Goal: Task Accomplishment & Management: Use online tool/utility

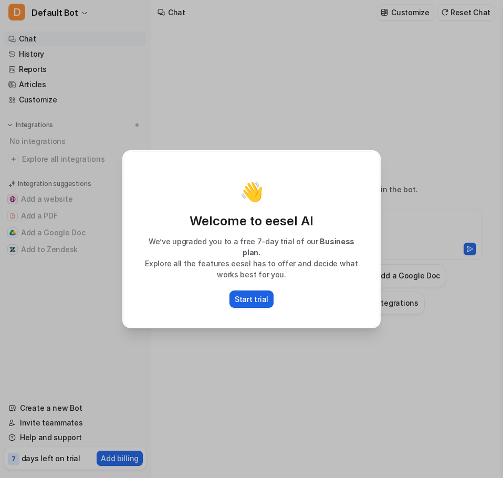
click at [252, 293] on p "Start trial" at bounding box center [252, 298] width 34 height 11
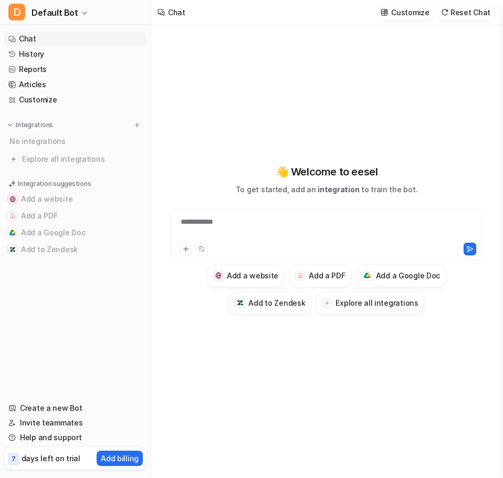
click at [184, 171] on div "**********" at bounding box center [327, 239] width 334 height 151
click at [247, 216] on div at bounding box center [326, 228] width 307 height 24
click at [223, 154] on div "👋 Welcome to eesel To get started, add an integration to train the bot. Add a w…" at bounding box center [327, 239] width 334 height 334
click at [265, 299] on h3 "Add to Zendesk" at bounding box center [276, 302] width 57 height 11
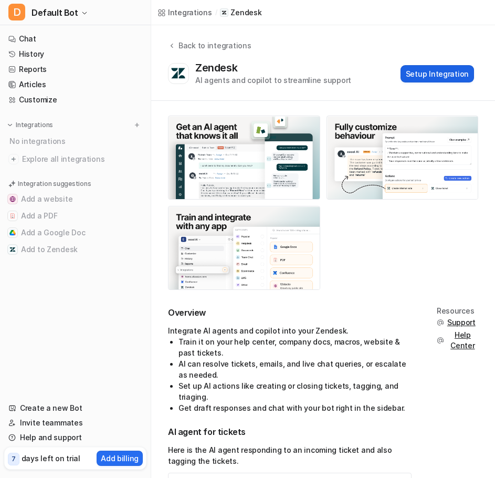
click at [459, 70] on button "Setup Integration" at bounding box center [436, 73] width 73 height 17
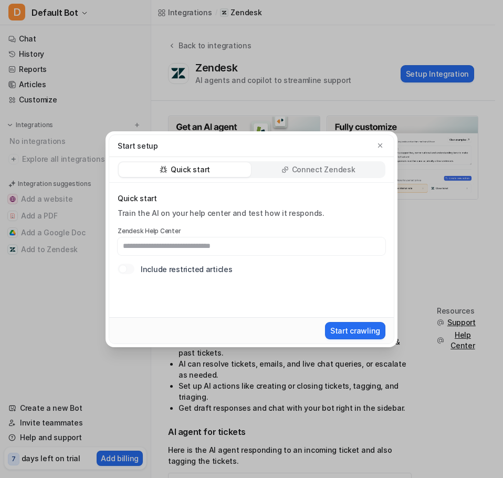
click at [268, 246] on input "text" at bounding box center [252, 246] width 268 height 18
click at [280, 170] on div "Connect Zendesk" at bounding box center [318, 169] width 132 height 15
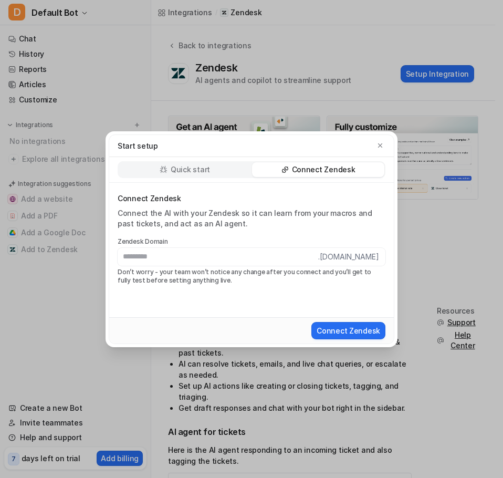
click at [235, 253] on input "text" at bounding box center [218, 257] width 200 height 18
type input "**********"
click at [348, 334] on button "Connect Zendesk" at bounding box center [348, 330] width 74 height 17
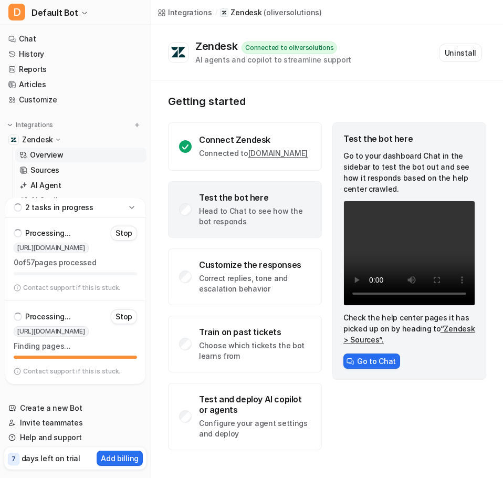
click at [215, 213] on div "Test the bot here Head to Chat to see how the bot responds" at bounding box center [255, 209] width 112 height 35
click at [275, 219] on p "Head to Chat to see how the bot responds" at bounding box center [255, 216] width 112 height 21
click at [304, 87] on div "Getting started Connect Zendesk Connected to oliversolutions.zendesk.com Test t…" at bounding box center [327, 272] width 352 height 384
click at [365, 364] on button "Go to Chat" at bounding box center [371, 360] width 57 height 15
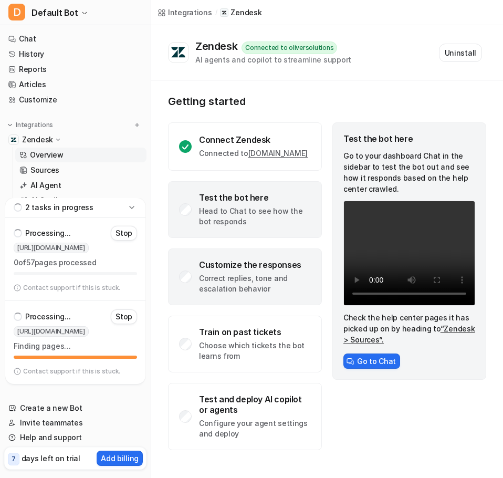
click at [256, 269] on div "Customize the responses" at bounding box center [255, 264] width 112 height 10
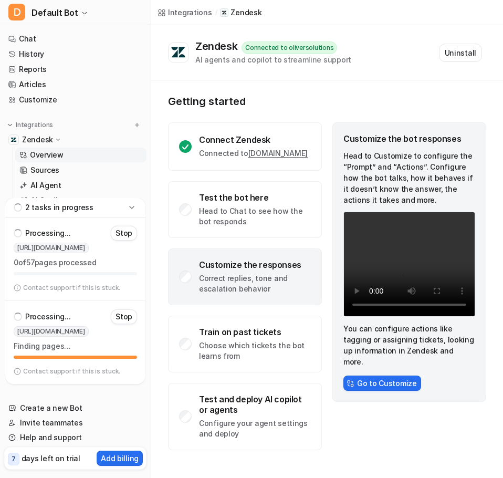
drag, startPoint x: 24, startPoint y: 263, endPoint x: 130, endPoint y: 259, distance: 106.1
click at [130, 259] on p "0 of 57 pages processed" at bounding box center [75, 262] width 123 height 10
click at [130, 260] on p "0 of 57 pages processed" at bounding box center [75, 262] width 123 height 10
drag, startPoint x: 98, startPoint y: 248, endPoint x: 166, endPoint y: 248, distance: 68.2
click at [166, 248] on div "D Default Bot Chat History Reports Articles Customize Integrations Zendesk Over…" at bounding box center [251, 239] width 503 height 478
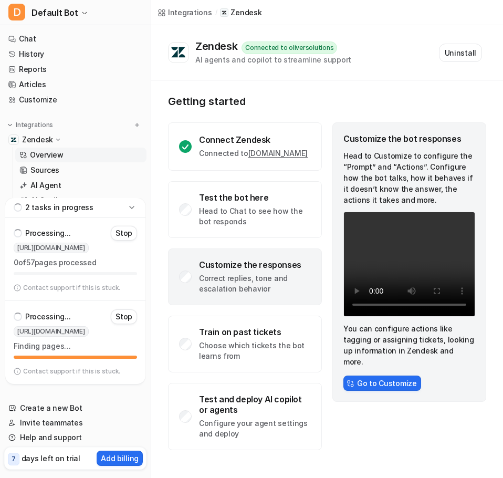
click at [172, 249] on div "Connect Zendesk Connected to oliversolutions.zendesk.com Test the bot here Head…" at bounding box center [245, 285] width 154 height 327
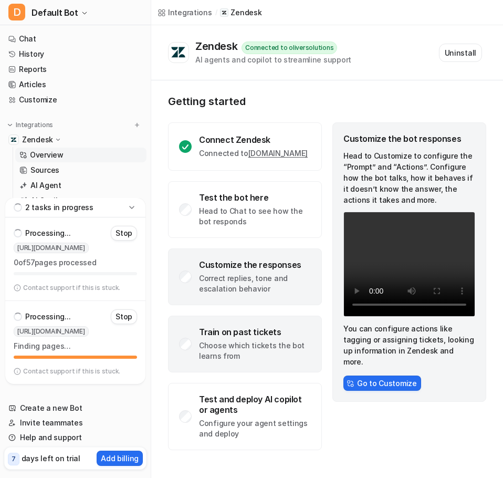
click at [247, 335] on div "Train on past tickets" at bounding box center [255, 331] width 112 height 10
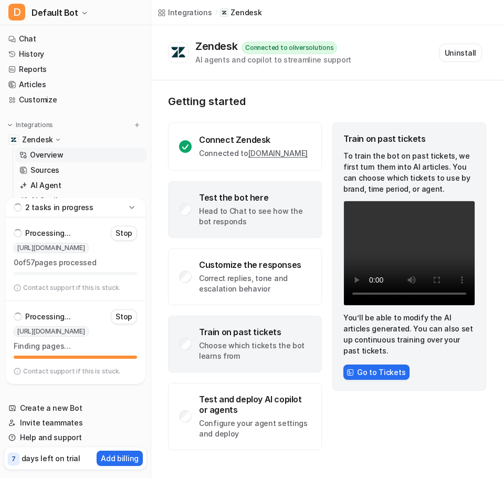
click at [238, 203] on div "Test the bot here" at bounding box center [255, 197] width 112 height 10
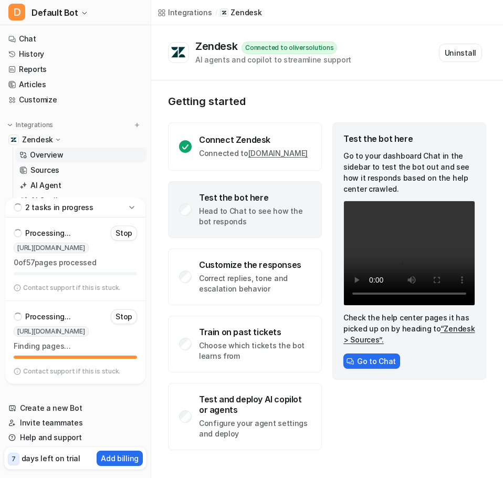
drag, startPoint x: 363, startPoint y: 94, endPoint x: 352, endPoint y: 98, distance: 11.6
drag, startPoint x: 352, startPoint y: 98, endPoint x: 237, endPoint y: 94, distance: 115.0
click at [237, 94] on div "Getting started Connect Zendesk Connected to oliversolutions.zendesk.com Test t…" at bounding box center [327, 272] width 352 height 384
drag, startPoint x: 48, startPoint y: 283, endPoint x: 33, endPoint y: 288, distance: 16.4
click at [48, 284] on p "Contact support if this is stuck." at bounding box center [71, 287] width 97 height 8
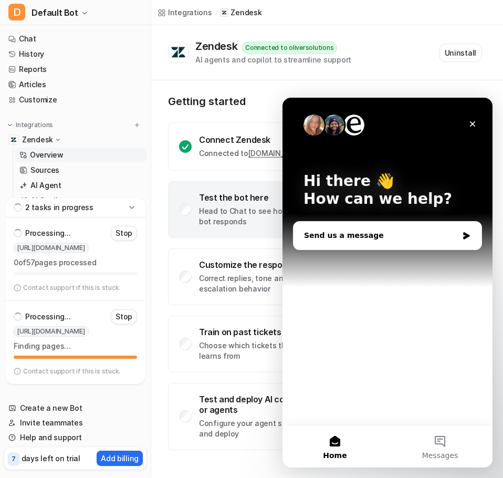
click at [405, 234] on div "Send us a message" at bounding box center [381, 235] width 154 height 11
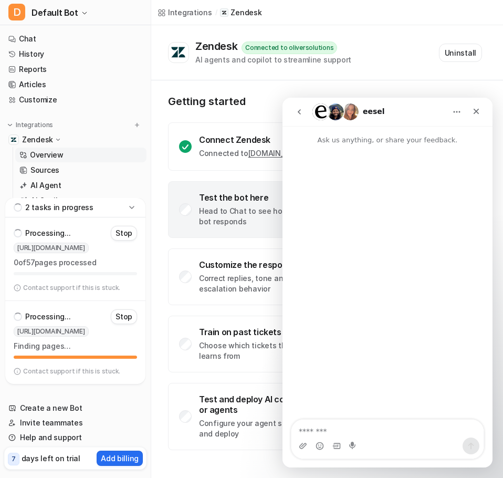
click at [321, 438] on div "Intercom messenger" at bounding box center [319, 445] width 8 height 17
click at [480, 114] on div "Close" at bounding box center [476, 111] width 19 height 19
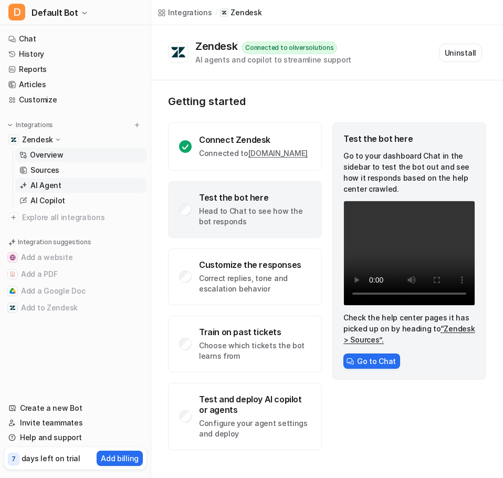
drag, startPoint x: 18, startPoint y: 131, endPoint x: 47, endPoint y: 184, distance: 60.1
click at [48, 185] on p "AI Agent" at bounding box center [45, 185] width 31 height 10
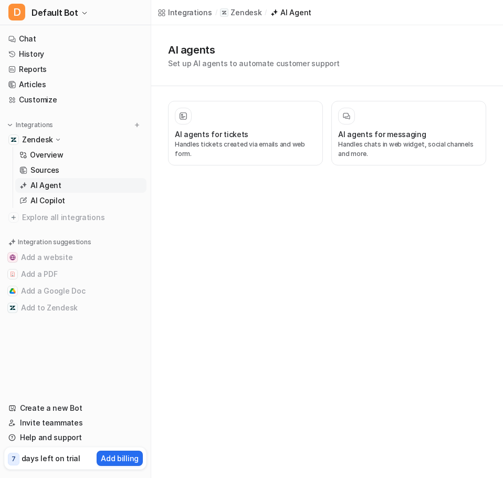
drag, startPoint x: 355, startPoint y: 247, endPoint x: 347, endPoint y: 245, distance: 8.0
click at [350, 245] on div "Integrations / Zendesk / AI Agent AI agents Set up AI agents to automate custom…" at bounding box center [251, 239] width 503 height 478
drag, startPoint x: 346, startPoint y: 245, endPoint x: 189, endPoint y: 106, distance: 209.7
click at [262, 239] on div "Integrations / Zendesk / AI Agent AI agents Set up AI agents to automate custom…" at bounding box center [251, 239] width 503 height 478
drag, startPoint x: 153, startPoint y: 27, endPoint x: 2, endPoint y: 1, distance: 153.4
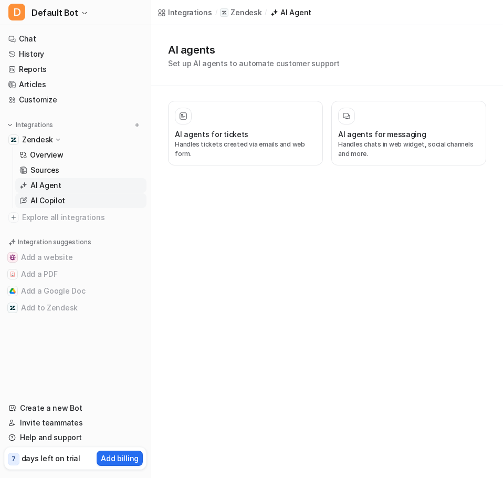
click at [58, 200] on p "AI Copilot" at bounding box center [47, 200] width 35 height 10
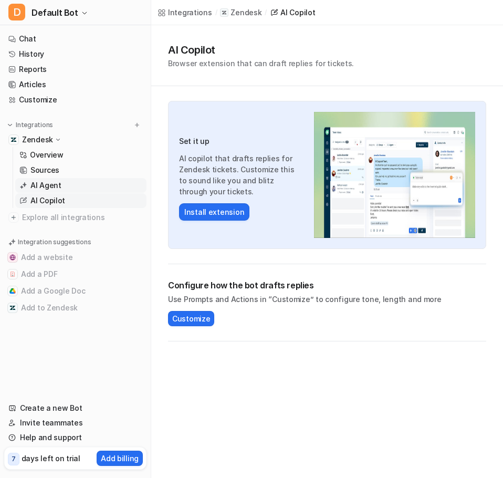
click at [50, 181] on p "AI Agent" at bounding box center [45, 185] width 31 height 10
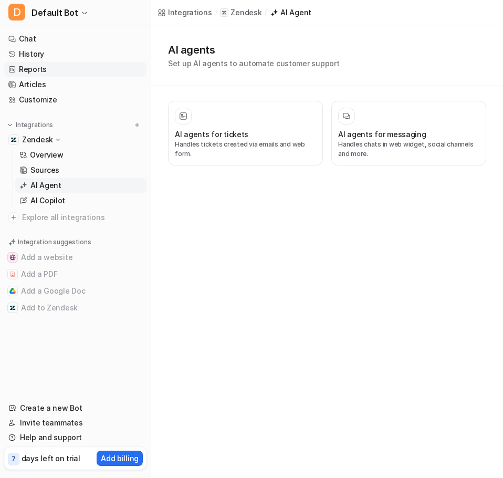
click at [41, 72] on link "Reports" at bounding box center [75, 69] width 142 height 15
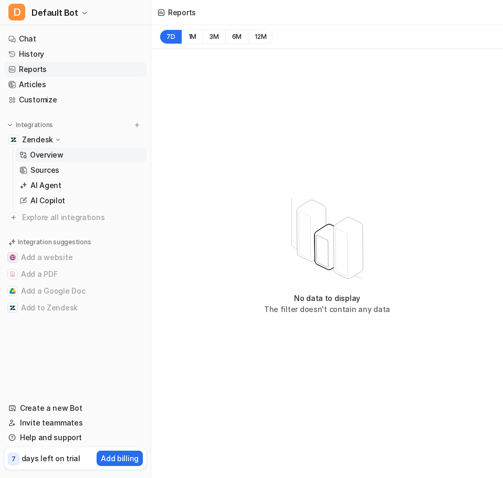
click at [41, 161] on link "Overview" at bounding box center [80, 154] width 131 height 15
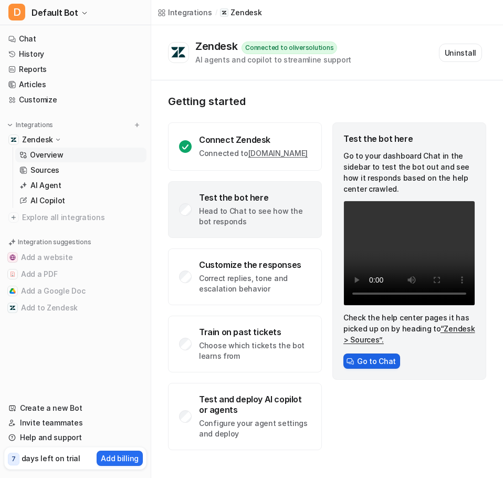
click at [377, 359] on button "Go to Chat" at bounding box center [371, 360] width 57 height 15
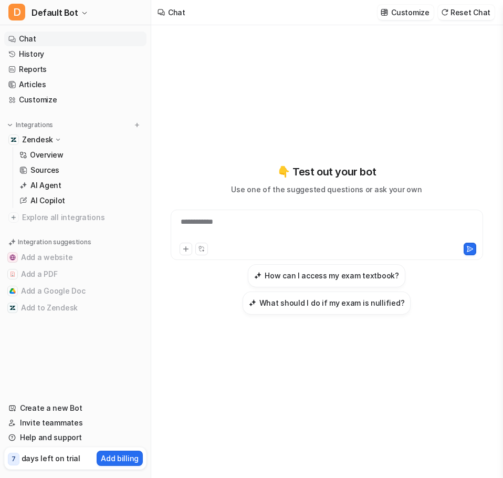
click at [310, 239] on div "**********" at bounding box center [326, 228] width 307 height 24
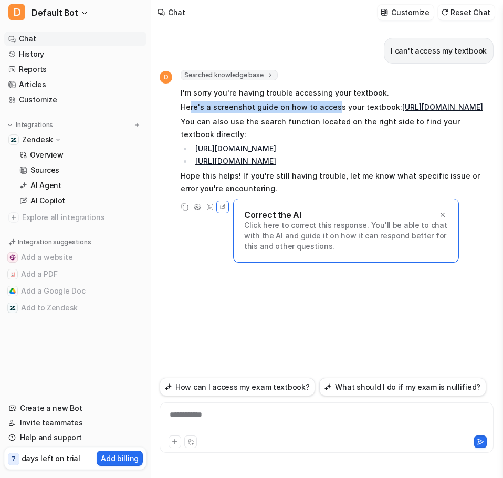
drag, startPoint x: 188, startPoint y: 108, endPoint x: 332, endPoint y: 107, distance: 143.3
click at [332, 107] on p "Here's a screenshot guide on how to access your textbook: https://oliversolutio…" at bounding box center [334, 107] width 307 height 13
click at [276, 153] on link "https://oliversolutions.zendesk.com/attachments/token/xddO4xfRqXrldKFdVPMslEHtH…" at bounding box center [235, 148] width 81 height 9
click at [224, 165] on link "https://oliversolutions.zendesk.com/attachments/token/wrQgnDSyzMjyX2PpjOncBVvCa…" at bounding box center [235, 160] width 81 height 9
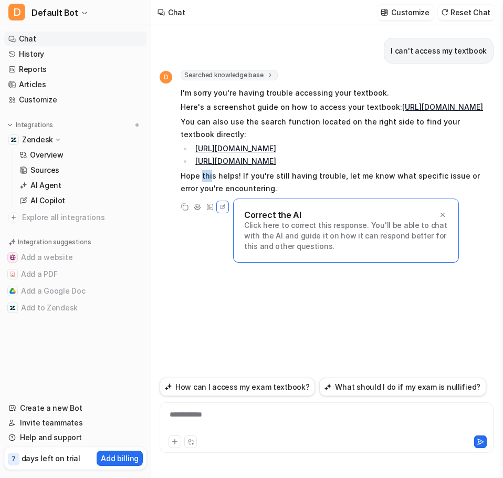
drag, startPoint x: 202, startPoint y: 227, endPoint x: 231, endPoint y: 230, distance: 29.0
click at [227, 195] on p "Hope this helps! If you're still having trouble, let me know what specific issu…" at bounding box center [334, 182] width 307 height 25
click at [204, 416] on div "**********" at bounding box center [326, 421] width 329 height 24
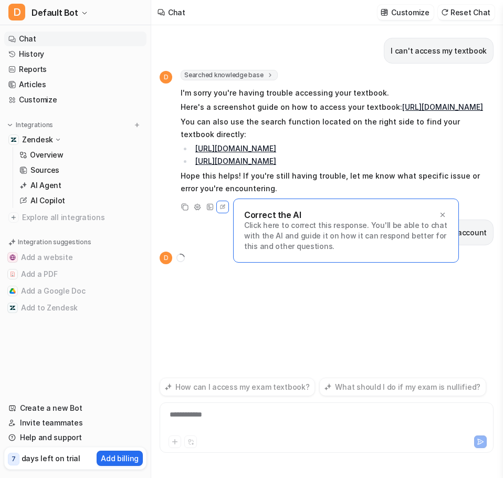
scroll to position [7, 0]
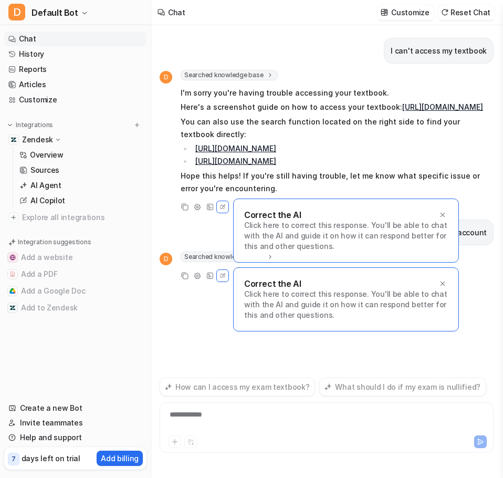
click at [446, 289] on div at bounding box center [442, 283] width 10 height 10
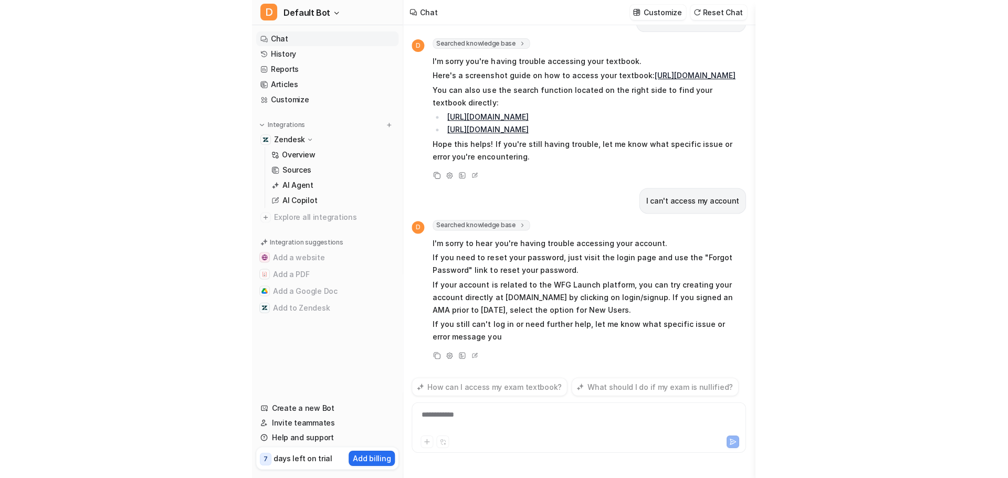
scroll to position [82, 0]
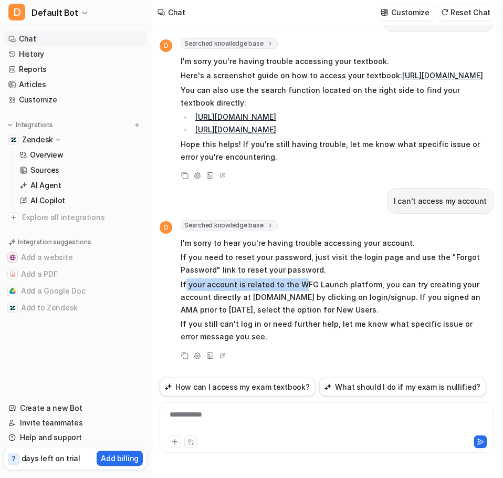
drag, startPoint x: 184, startPoint y: 285, endPoint x: 300, endPoint y: 286, distance: 116.0
click at [300, 286] on p "If your account is related to the WFG Launch platform, you can try creating you…" at bounding box center [334, 297] width 307 height 38
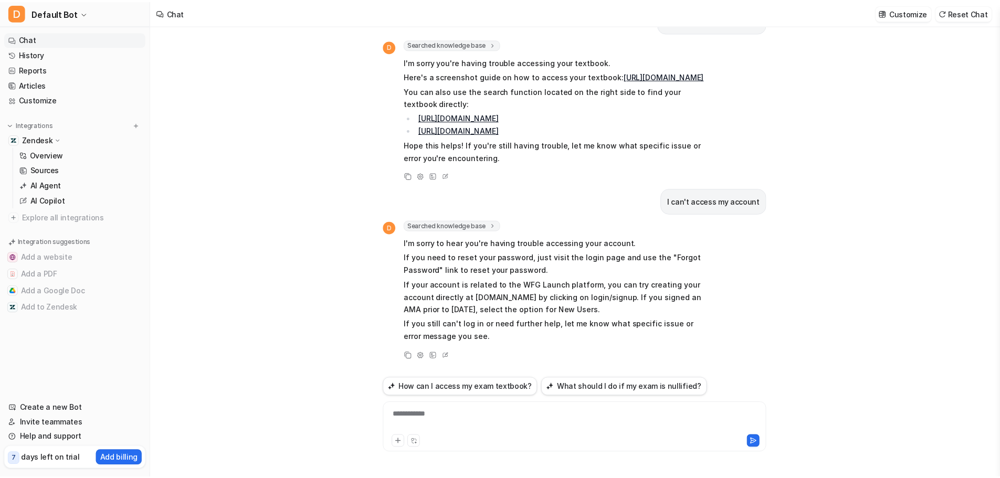
scroll to position [81, 0]
drag, startPoint x: 356, startPoint y: 215, endPoint x: 332, endPoint y: 209, distance: 25.3
drag, startPoint x: 332, startPoint y: 209, endPoint x: 235, endPoint y: 175, distance: 102.9
click at [235, 175] on div "I can't access my textbook D Searched knowledge base search_queries : [ "can't …" at bounding box center [578, 251] width 855 height 453
click at [467, 417] on div at bounding box center [578, 421] width 381 height 24
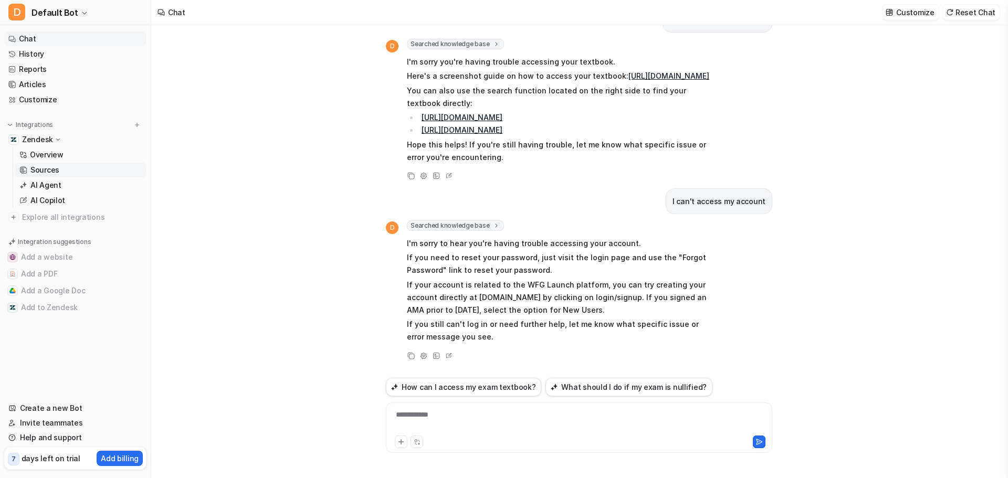
click at [38, 167] on p "Sources" at bounding box center [44, 170] width 29 height 10
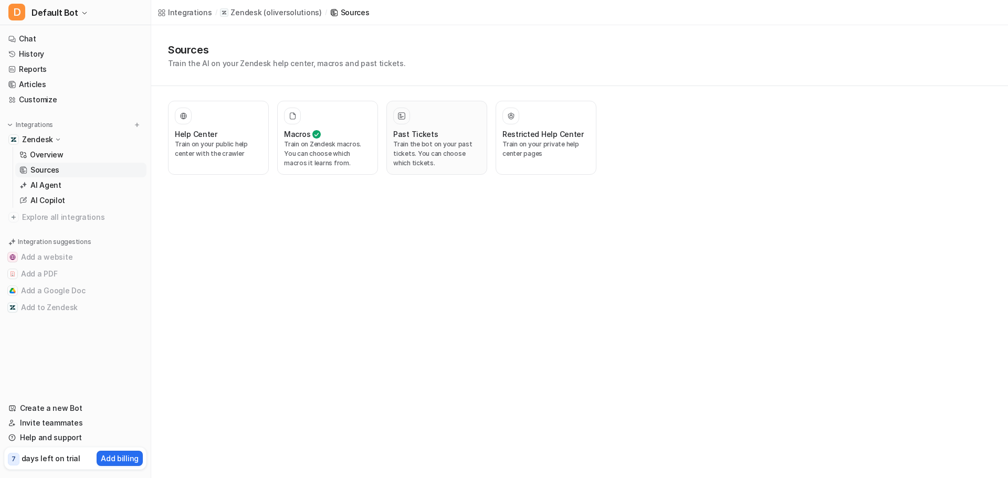
click at [415, 150] on p "Train the bot on your past tickets. You can choose which tickets." at bounding box center [436, 154] width 87 height 28
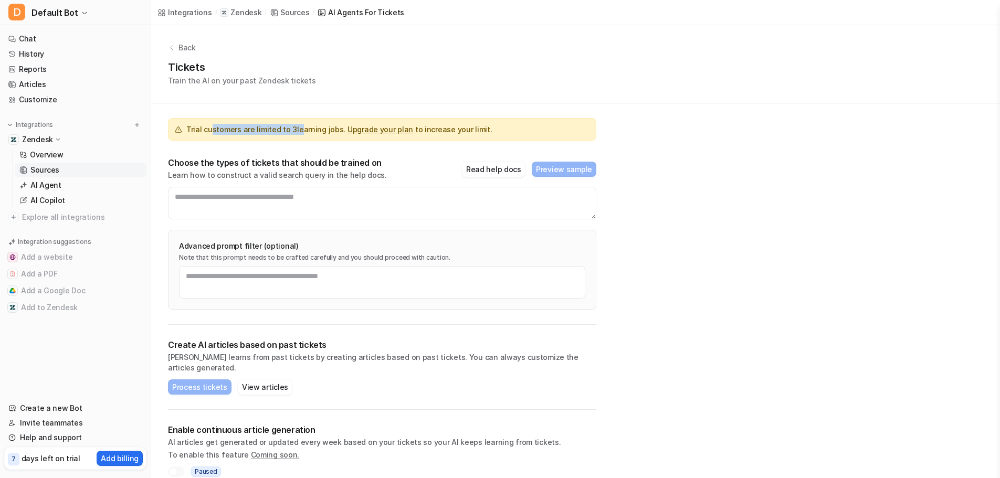
drag, startPoint x: 209, startPoint y: 127, endPoint x: 293, endPoint y: 133, distance: 84.2
click at [293, 133] on span "Trial customers are limited to 3 learning jobs. Upgrade your plan to increase y…" at bounding box center [338, 129] width 305 height 11
click at [279, 148] on div "Trial customers are limited to 3 learning jobs. Upgrade your plan to increase y…" at bounding box center [382, 213] width 428 height 221
click at [195, 162] on p "Choose the types of tickets that should be trained on" at bounding box center [277, 162] width 219 height 10
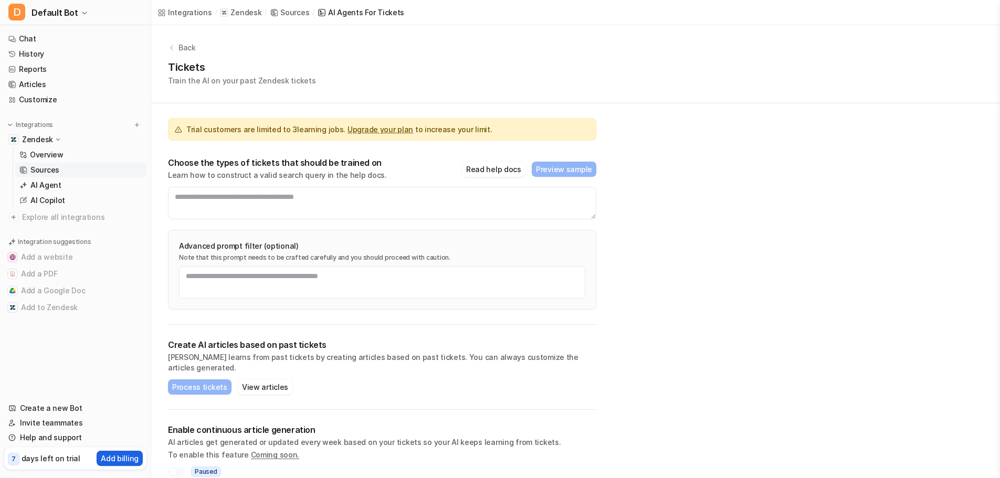
click at [119, 459] on p "Add billing" at bounding box center [120, 458] width 38 height 11
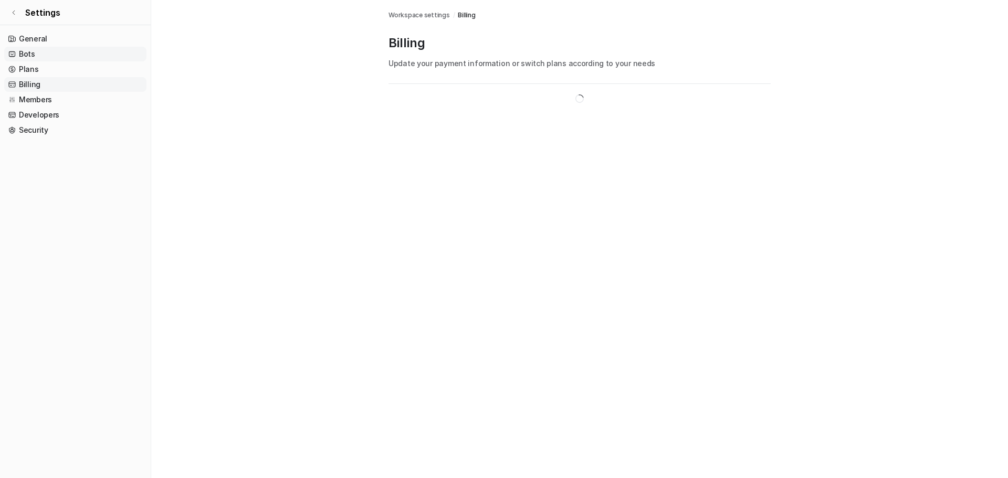
click at [19, 49] on link "Bots" at bounding box center [75, 54] width 142 height 15
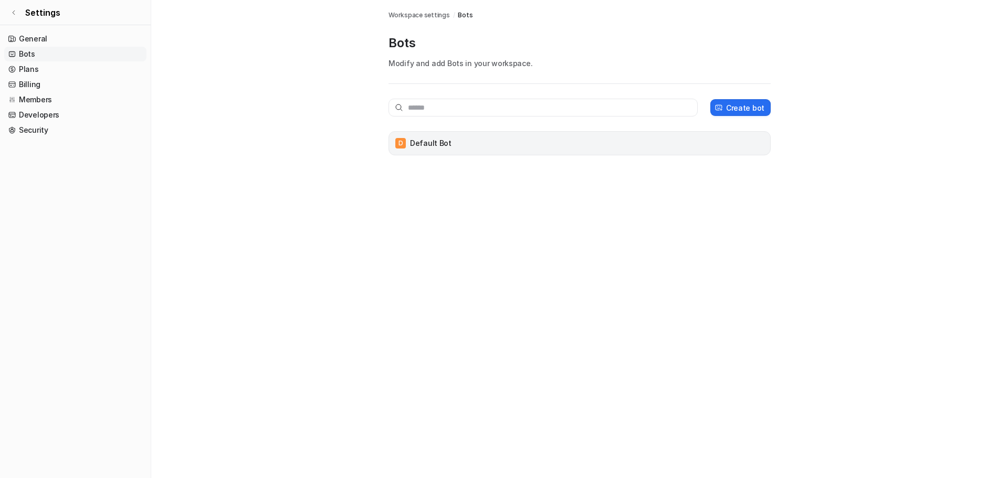
click at [495, 147] on div "D Default Bot" at bounding box center [579, 143] width 373 height 15
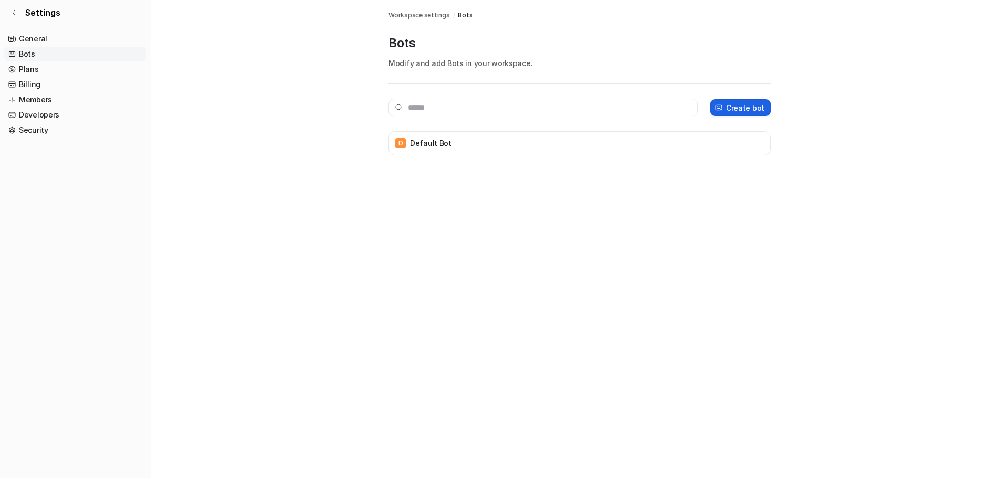
click at [747, 110] on p "Create bot" at bounding box center [745, 107] width 38 height 11
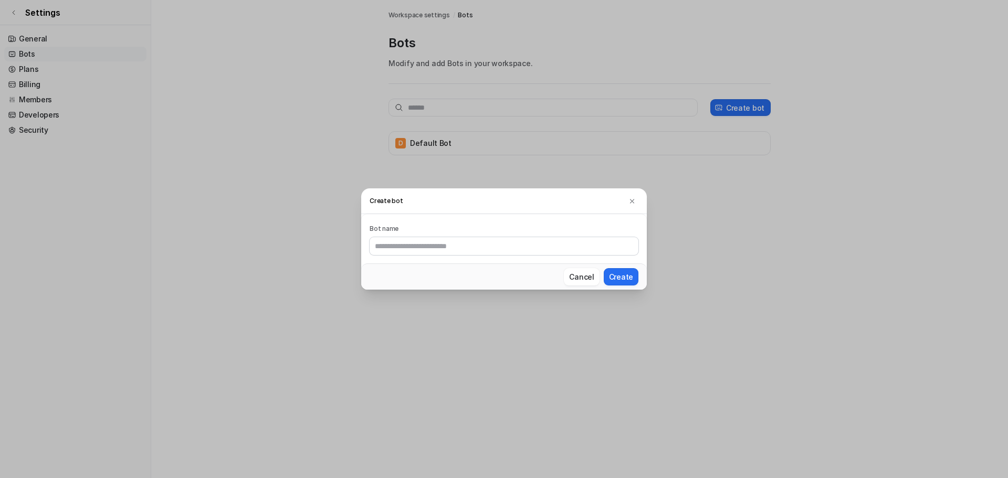
drag, startPoint x: 595, startPoint y: 235, endPoint x: 588, endPoint y: 265, distance: 31.1
click at [594, 237] on div "Bot name" at bounding box center [503, 239] width 269 height 33
click at [581, 280] on button "Cancel" at bounding box center [581, 276] width 35 height 17
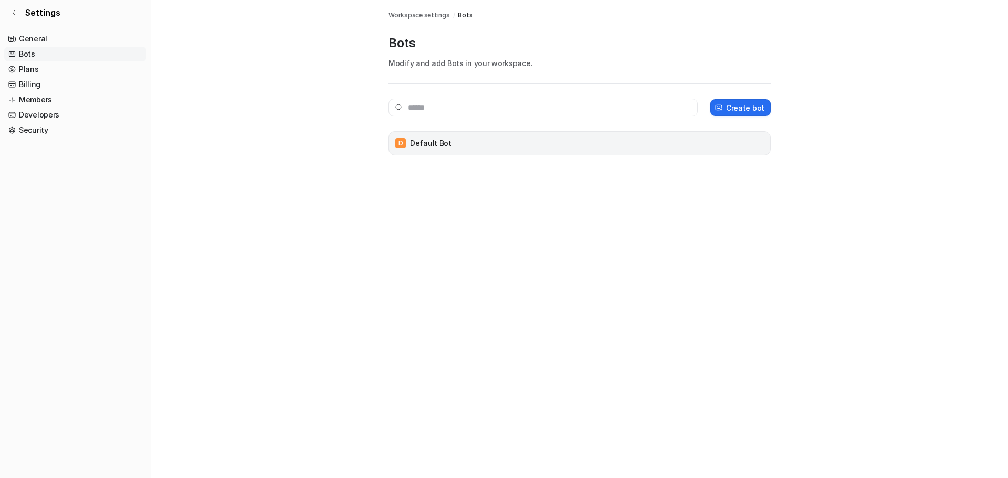
click at [572, 141] on div "D Default Bot" at bounding box center [579, 143] width 373 height 15
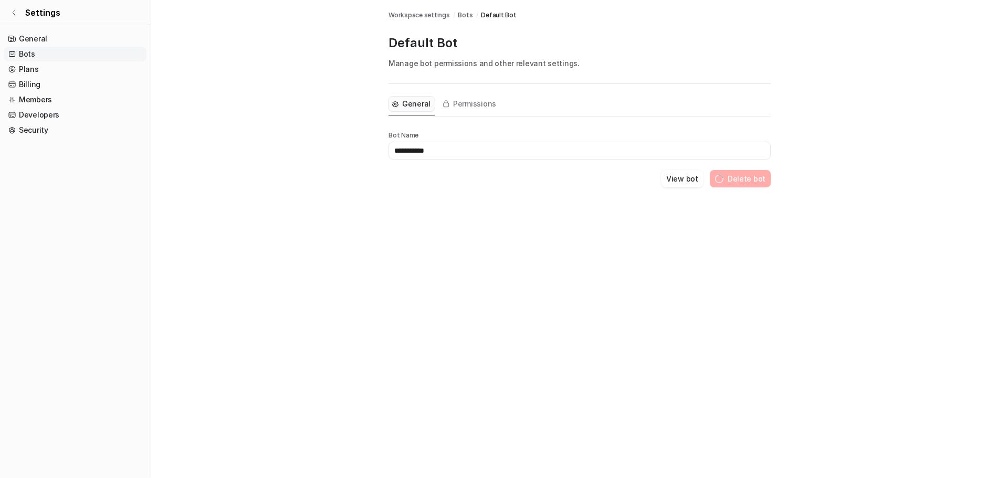
click at [396, 142] on input "**********" at bounding box center [579, 151] width 382 height 18
click at [687, 182] on button "View bot" at bounding box center [682, 178] width 43 height 17
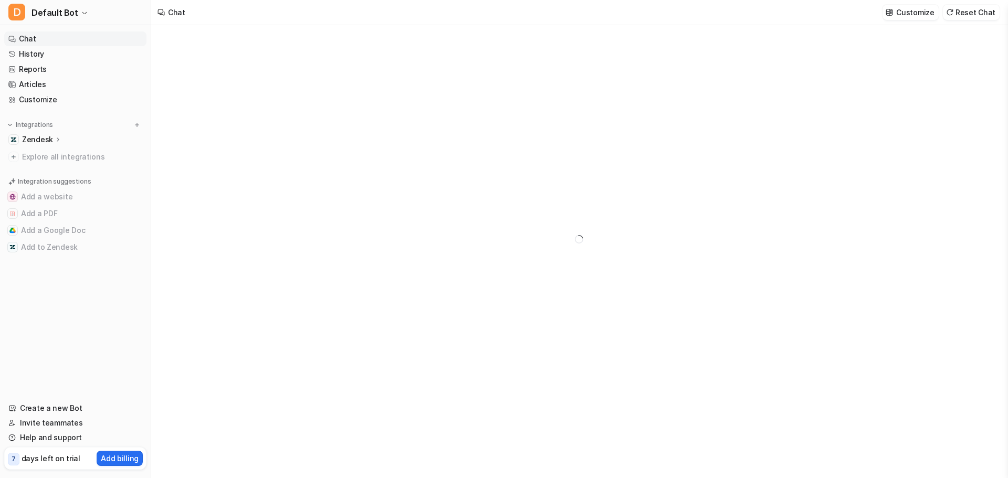
click at [55, 137] on icon at bounding box center [58, 139] width 7 height 8
click at [47, 155] on p "Overview" at bounding box center [47, 155] width 34 height 10
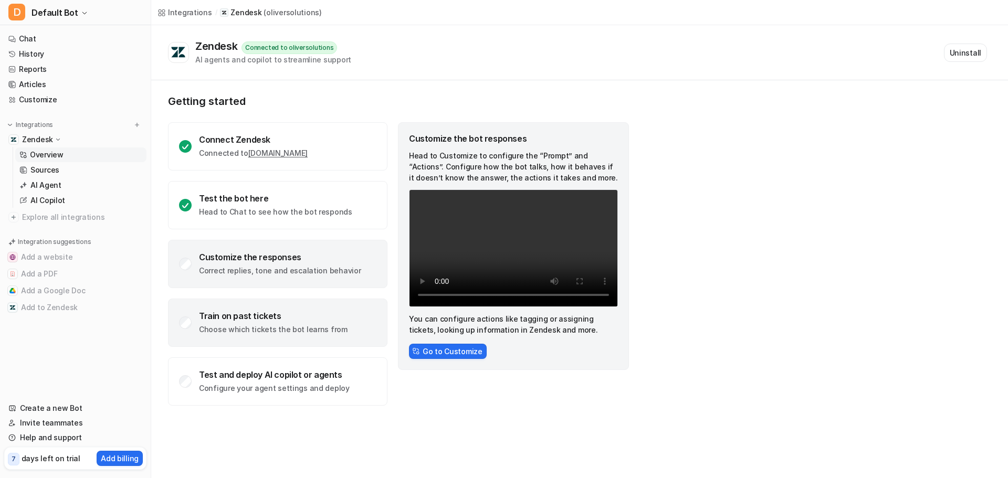
click at [225, 321] on div "Train on past tickets" at bounding box center [273, 316] width 149 height 10
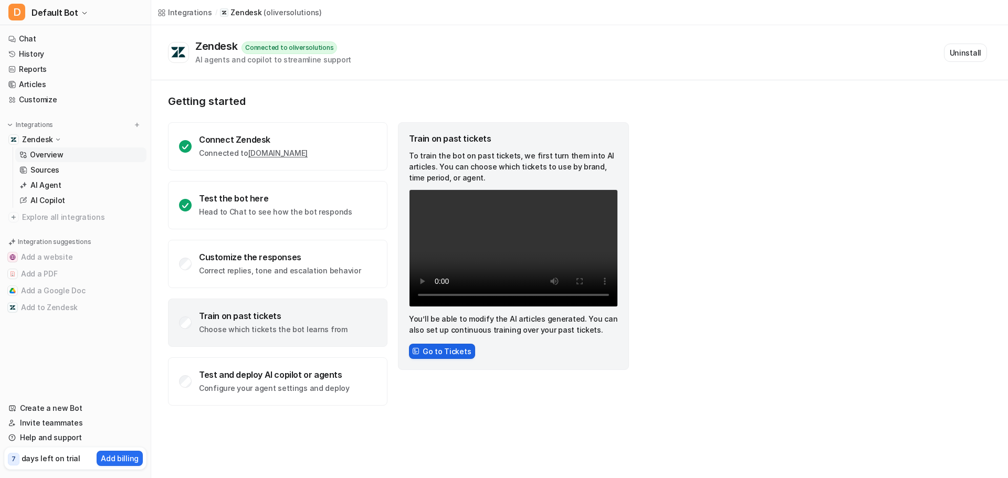
click at [436, 356] on button "Go to Tickets" at bounding box center [442, 351] width 66 height 15
click at [439, 348] on button "Go to Tickets" at bounding box center [442, 351] width 66 height 15
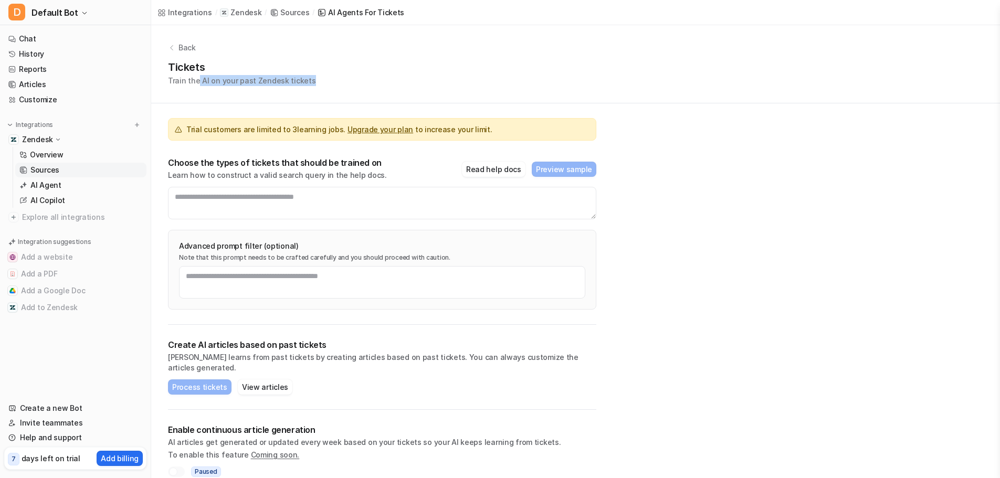
drag, startPoint x: 197, startPoint y: 80, endPoint x: 317, endPoint y: 88, distance: 119.9
click at [317, 88] on div "Back Tickets Train the AI on your past Zendesk tickets" at bounding box center [575, 64] width 849 height 78
click at [389, 125] on link "Upgrade your plan" at bounding box center [380, 129] width 66 height 9
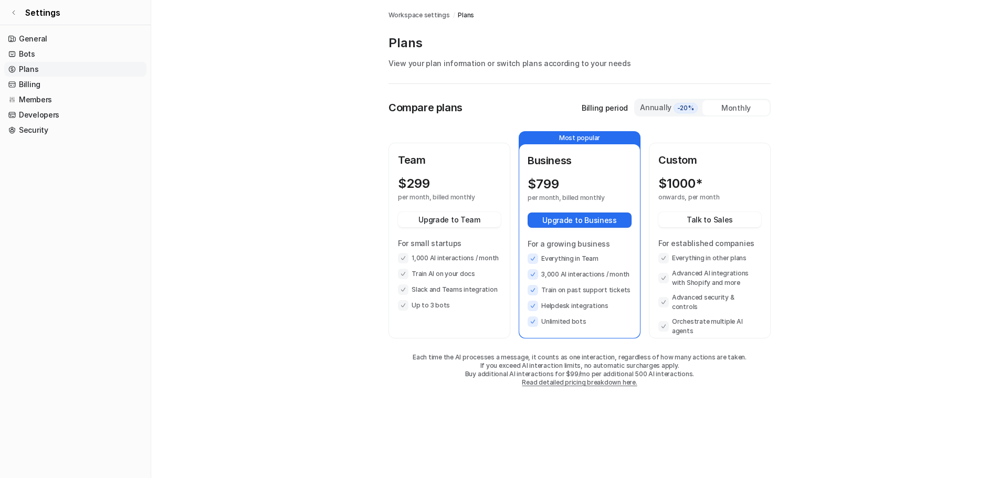
click at [663, 110] on div "Annually -20%" at bounding box center [668, 108] width 59 height 12
click at [739, 110] on div "Monthly" at bounding box center [735, 107] width 67 height 15
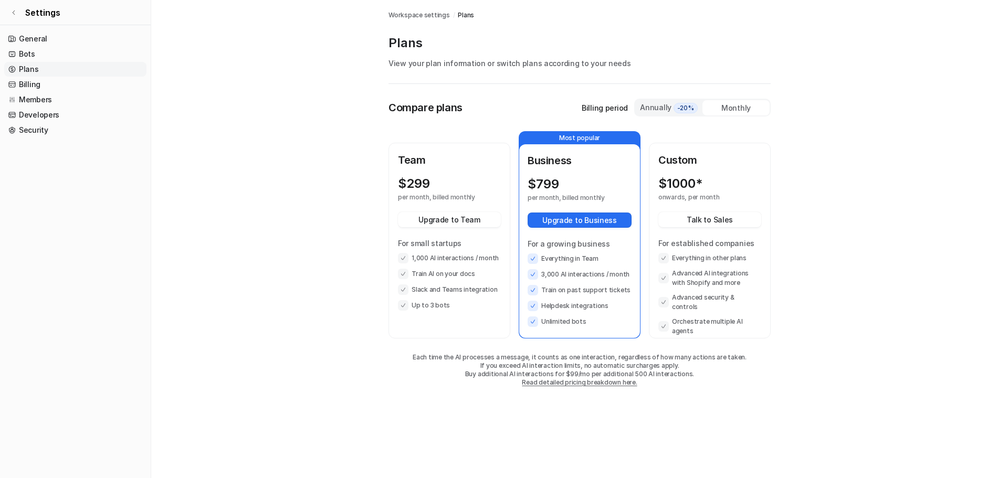
click at [729, 110] on div "Monthly" at bounding box center [735, 107] width 67 height 15
click at [15, 66] on icon at bounding box center [11, 69] width 7 height 7
click at [19, 57] on link "Bots" at bounding box center [75, 54] width 142 height 15
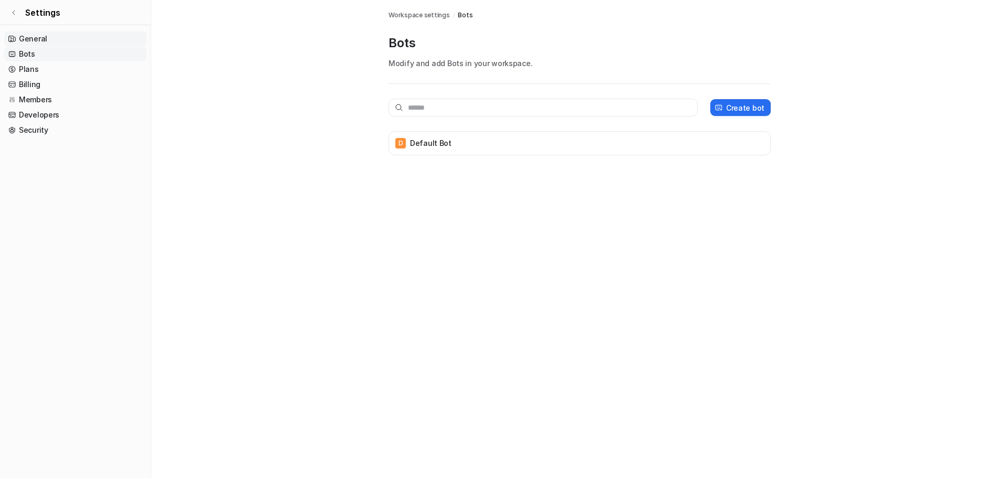
click at [32, 38] on link "General" at bounding box center [75, 38] width 142 height 15
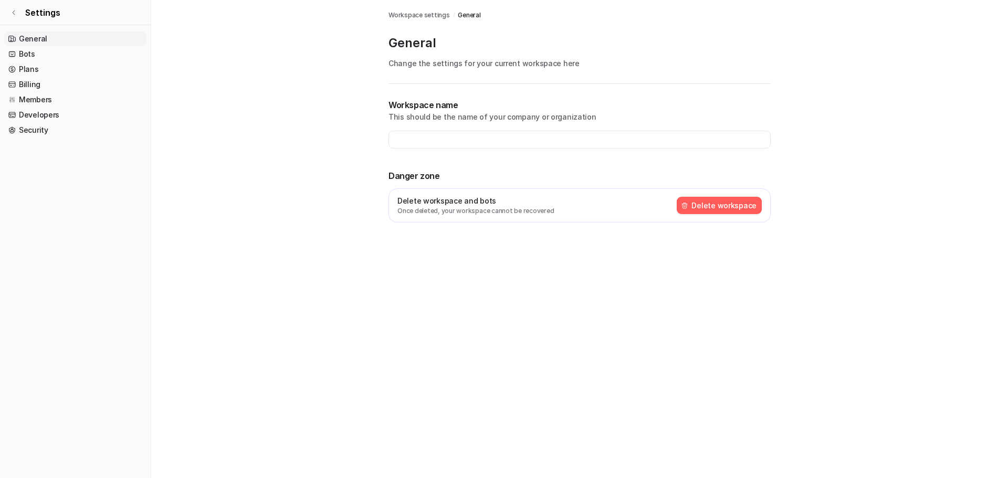
type input "**********"
click at [193, 188] on main "**********" at bounding box center [579, 124] width 856 height 248
click at [49, 129] on link "Security" at bounding box center [75, 130] width 142 height 15
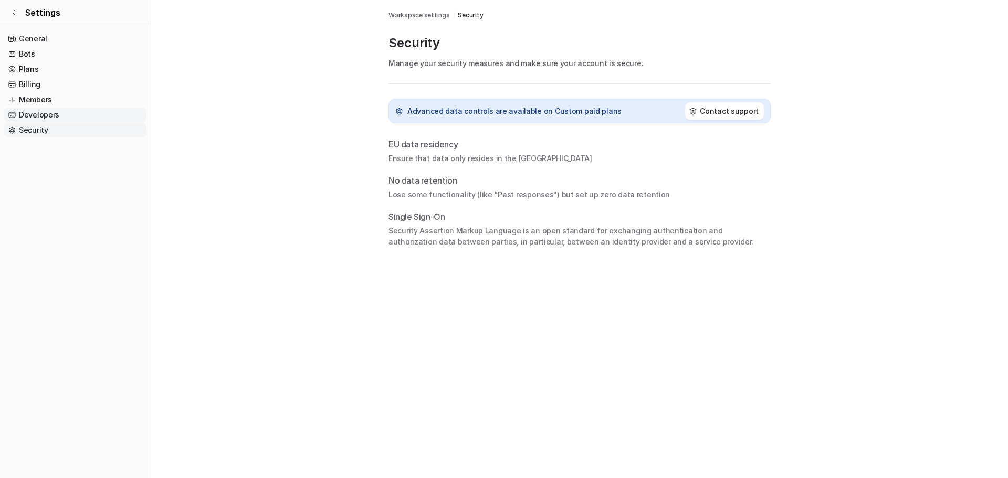
click at [55, 117] on link "Developers" at bounding box center [75, 115] width 142 height 15
